Goal: Find specific page/section: Find specific page/section

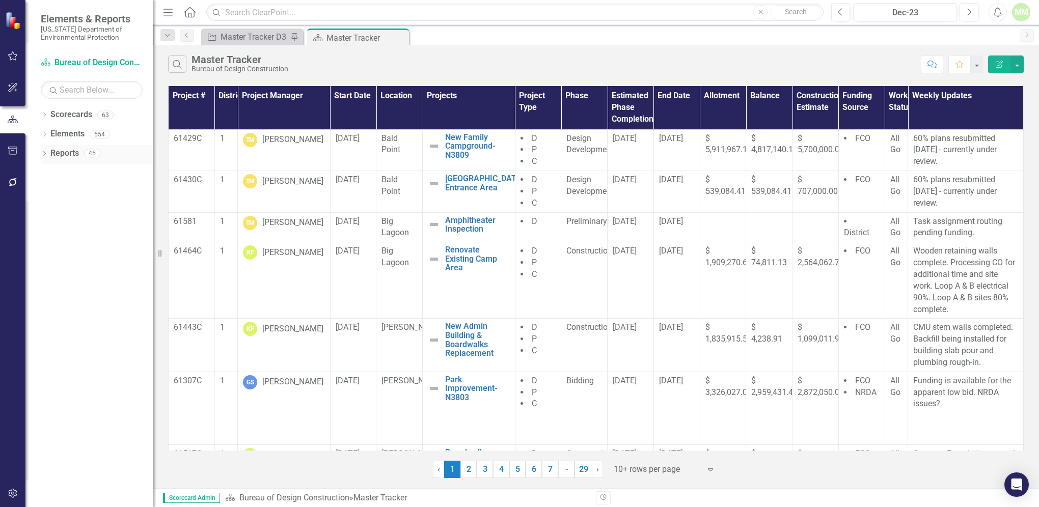
click at [63, 157] on link "Reports" at bounding box center [64, 154] width 29 height 12
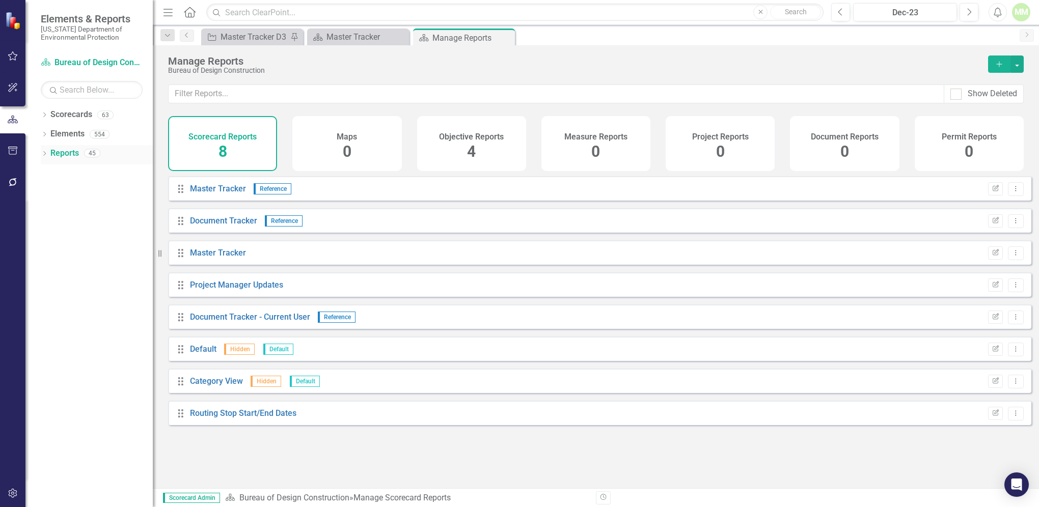
click at [67, 153] on link "Reports" at bounding box center [64, 154] width 29 height 12
click at [723, 151] on span "39" at bounding box center [719, 152] width 17 height 18
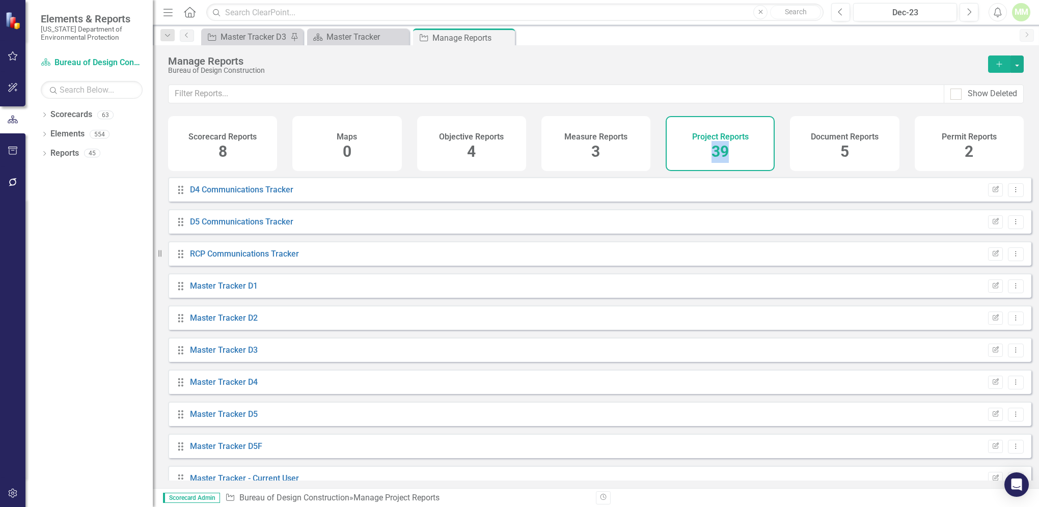
scroll to position [461, 0]
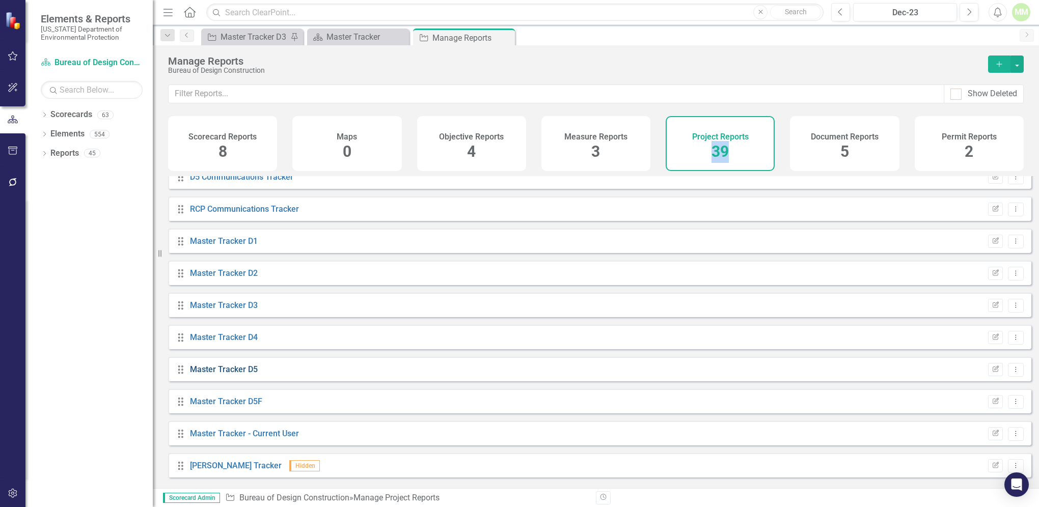
click at [220, 374] on link "Master Tracker D5" at bounding box center [224, 370] width 68 height 10
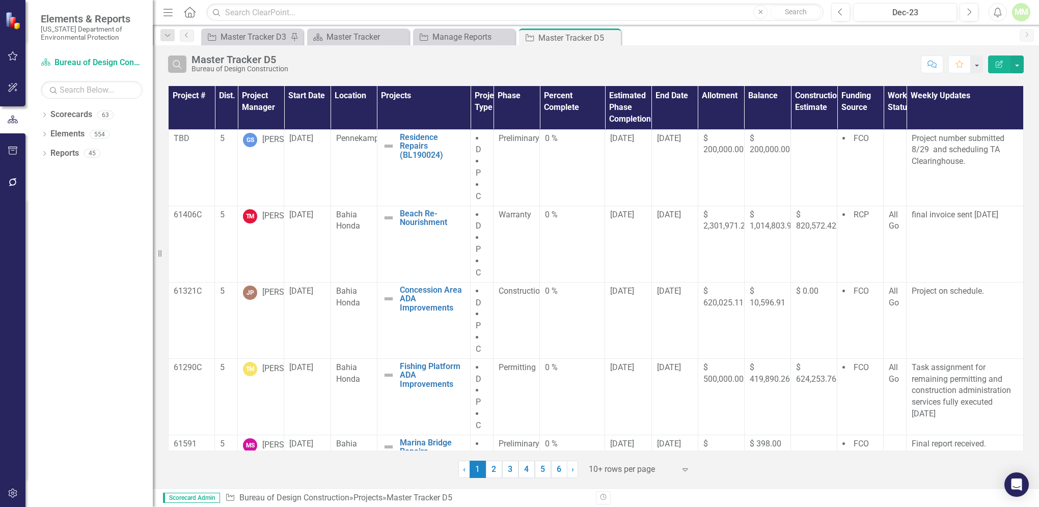
click at [175, 64] on icon "Search" at bounding box center [177, 64] width 11 height 9
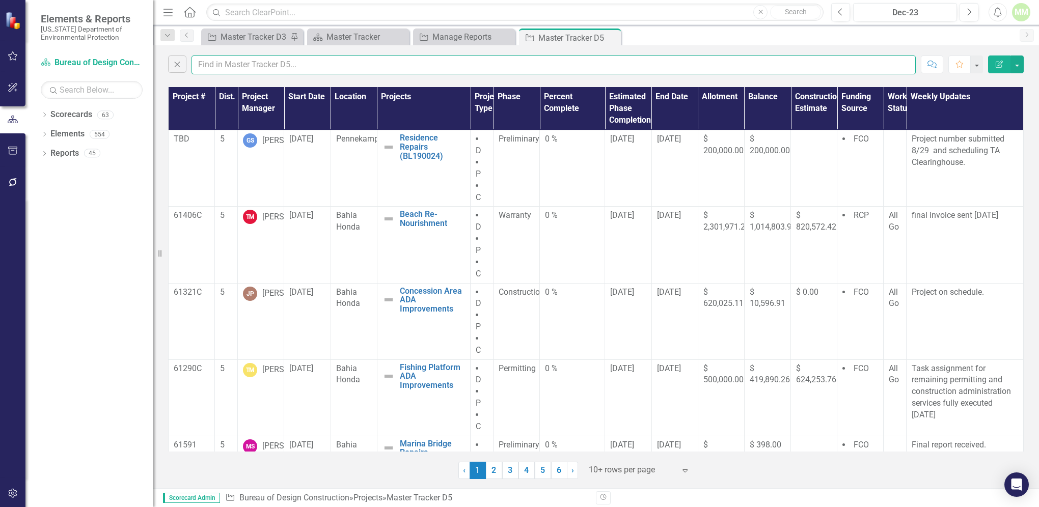
click at [230, 62] on input "text" at bounding box center [553, 65] width 724 height 19
type input "[PERSON_NAME]"
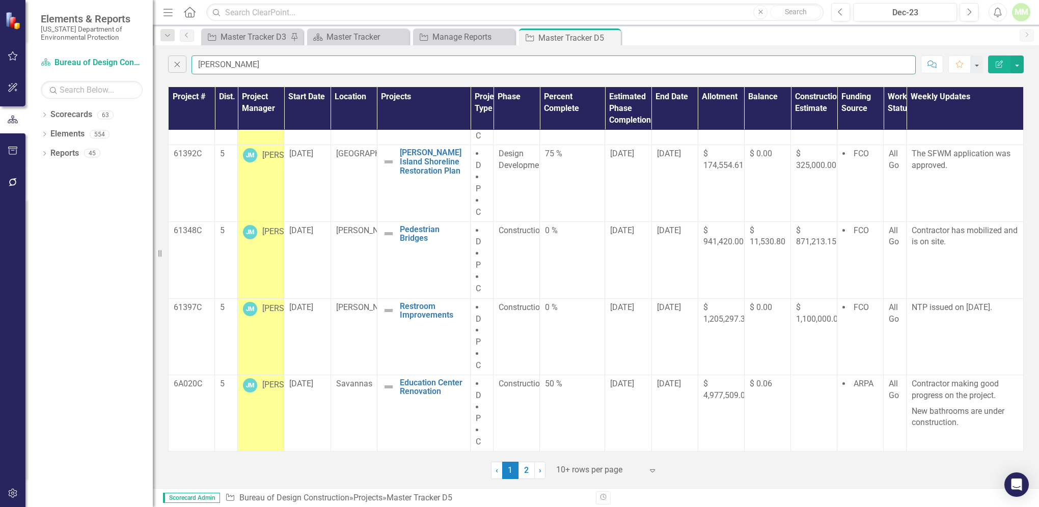
scroll to position [407, 0]
click at [540, 471] on span "›" at bounding box center [540, 470] width 3 height 10
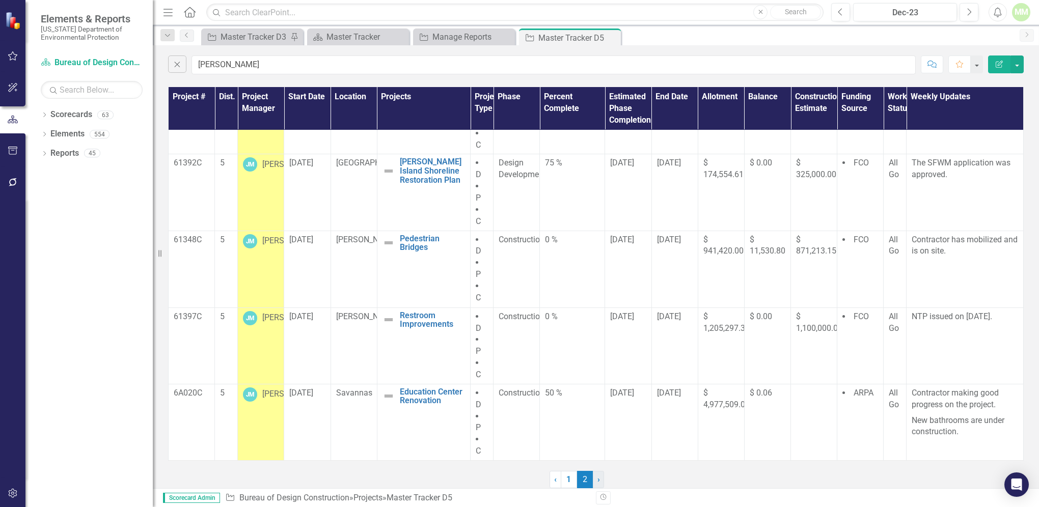
scroll to position [0, 0]
